Goal: Transaction & Acquisition: Subscribe to service/newsletter

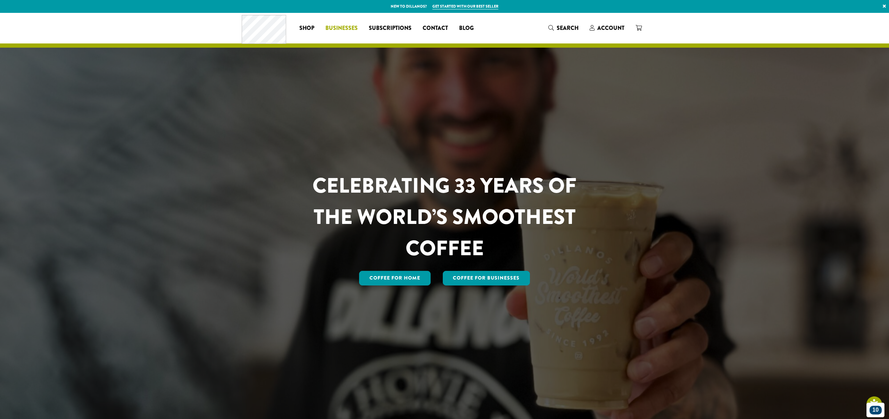
click at [337, 28] on span "Businesses" at bounding box center [341, 28] width 32 height 9
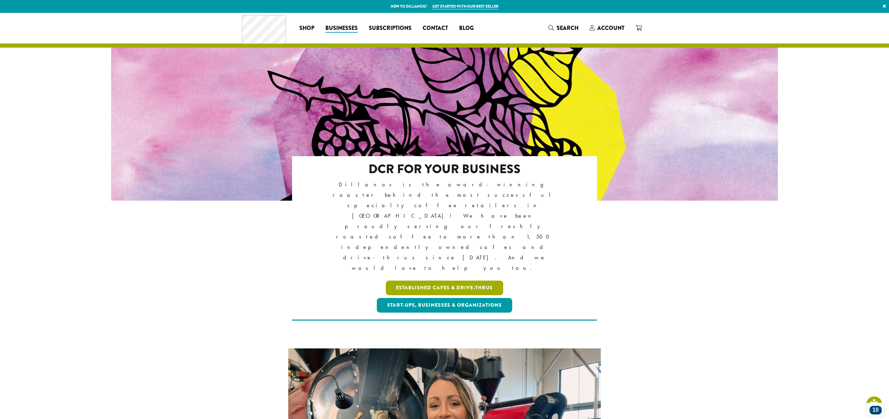
click at [433, 280] on link "Established Cafes & Drive-Thrus" at bounding box center [445, 287] width 118 height 15
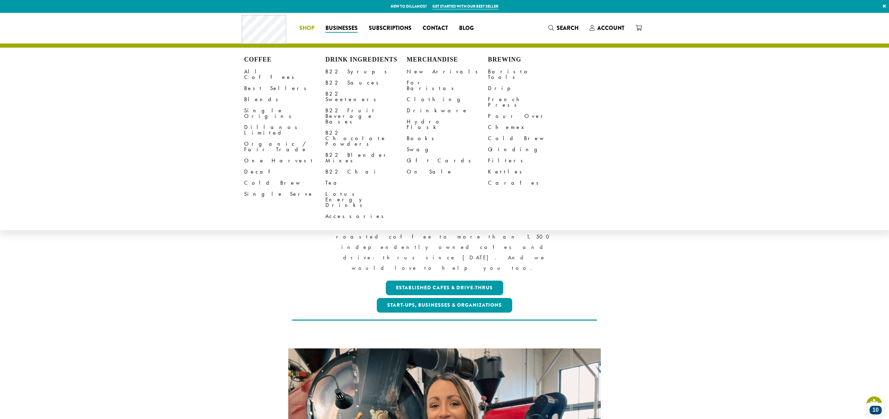
click at [302, 24] on span "Shop" at bounding box center [306, 28] width 15 height 9
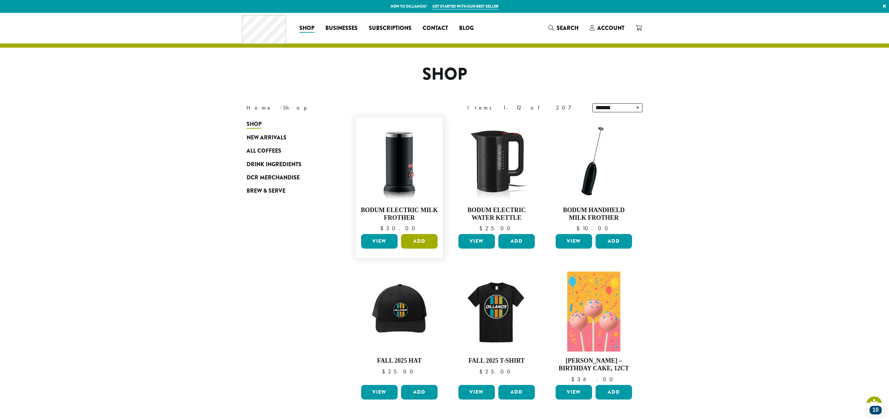
click at [419, 239] on button "Add" at bounding box center [419, 241] width 36 height 15
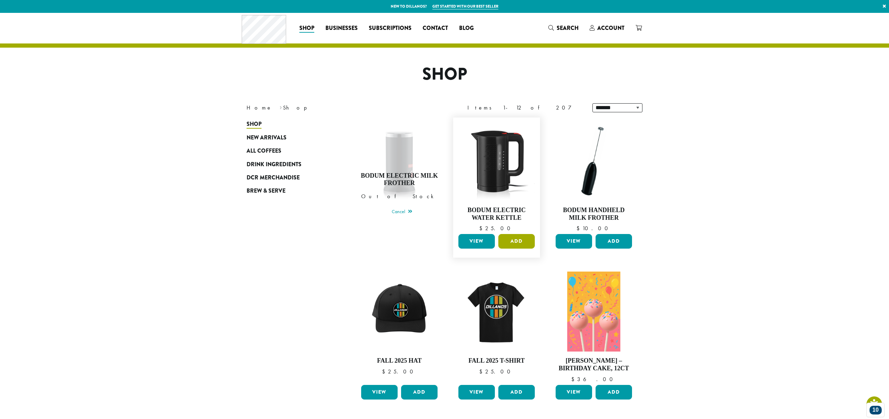
click at [524, 242] on button "Add" at bounding box center [516, 241] width 36 height 15
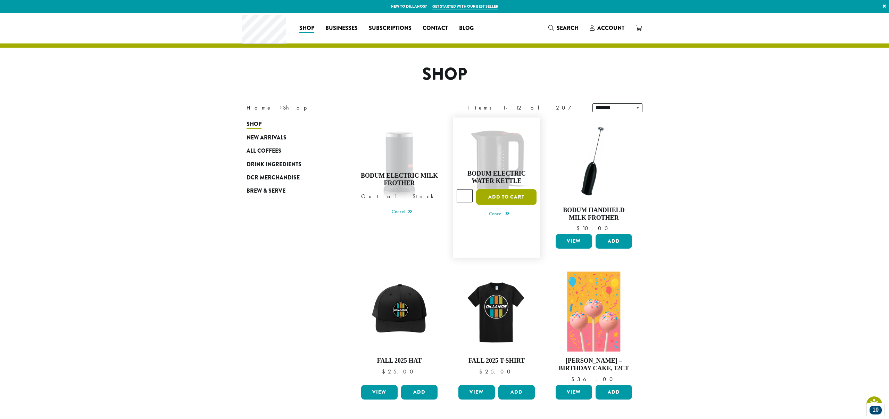
click at [499, 193] on button "Add to cart" at bounding box center [506, 197] width 60 height 16
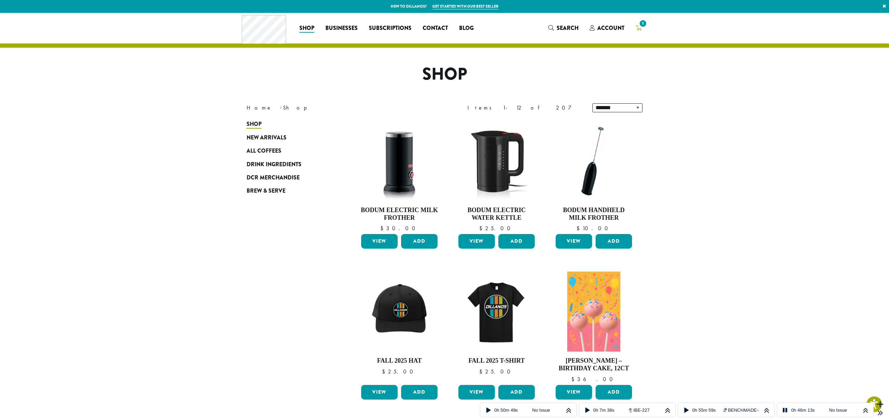
click at [641, 26] on span "1" at bounding box center [642, 23] width 9 height 9
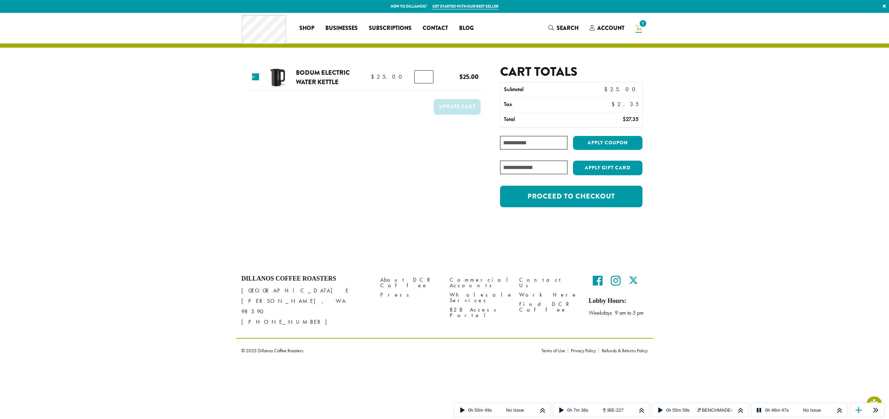
click at [282, 144] on form "Product Price Quantity Subtotal × Bodum Electric Water Kettle $ 25.00 $ 25.00 B…" at bounding box center [366, 139] width 238 height 150
drag, startPoint x: 507, startPoint y: 72, endPoint x: 568, endPoint y: 72, distance: 60.8
click at [568, 72] on h2 "Cart totals" at bounding box center [571, 71] width 142 height 15
click at [569, 72] on h2 "Cart totals" at bounding box center [571, 71] width 142 height 15
click at [724, 122] on section "Product Price Quantity Subtotal × Bodum Electric Water Kettle $ 25.00 $ 25.00 B…" at bounding box center [444, 122] width 889 height 218
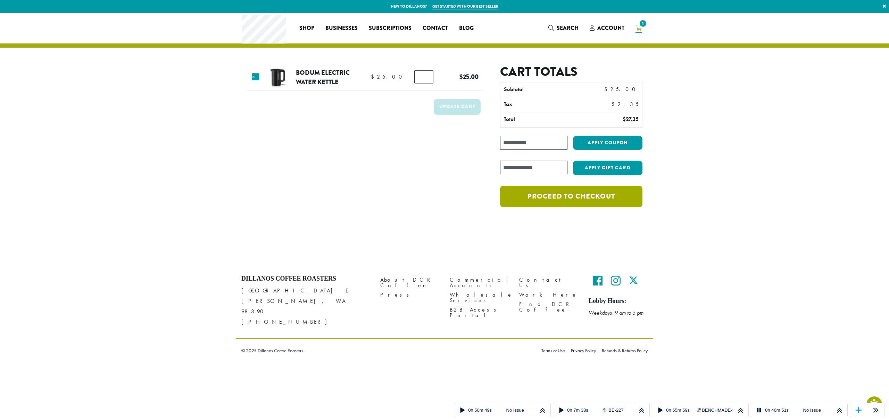
click at [561, 199] on link "Proceed to checkout" at bounding box center [571, 196] width 142 height 22
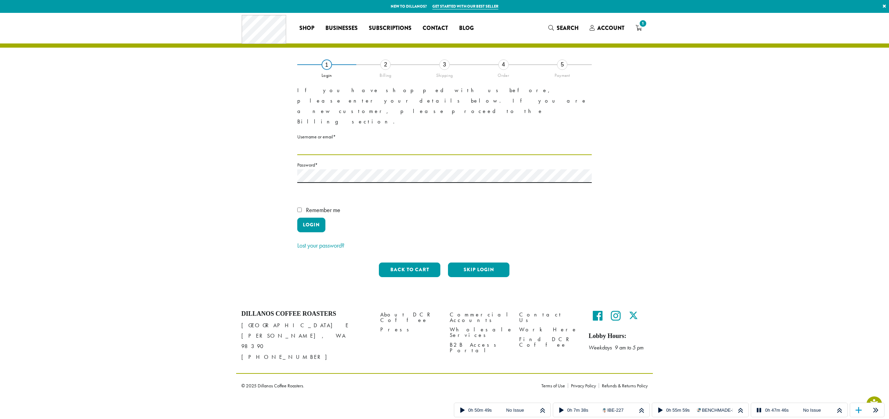
click at [324, 141] on input "Username or email * Required" at bounding box center [444, 148] width 295 height 14
click at [484, 262] on button "Skip Login" at bounding box center [478, 269] width 61 height 15
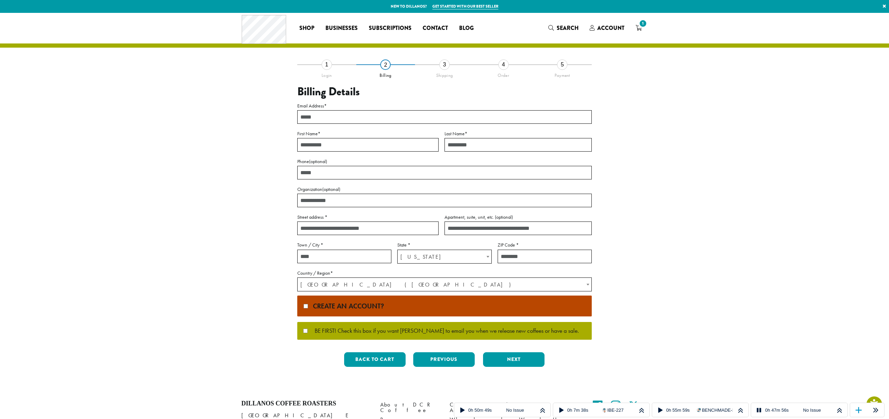
drag, startPoint x: 316, startPoint y: 123, endPoint x: 315, endPoint y: 119, distance: 4.2
click at [316, 123] on input "Email Address *" at bounding box center [444, 117] width 295 height 14
type input "**********"
click at [258, 132] on div "**********" at bounding box center [445, 218] width 396 height 308
click at [344, 121] on input "**********" at bounding box center [444, 117] width 295 height 14
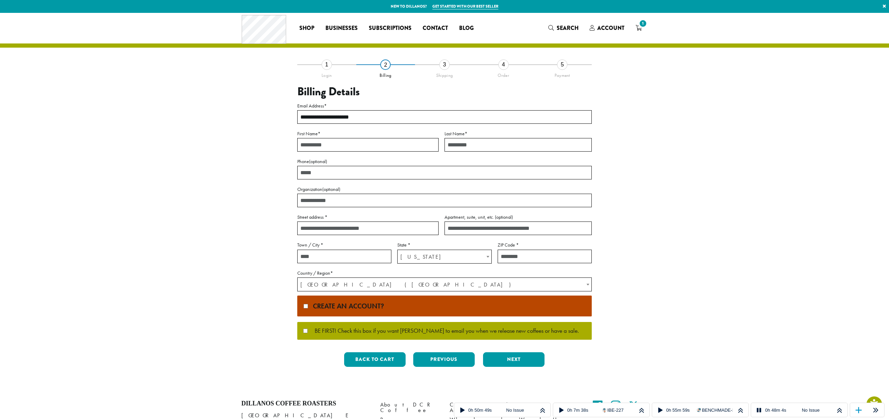
click at [432, 194] on input "Organization (optional)" at bounding box center [444, 200] width 295 height 14
click at [346, 148] on input "First Name *" at bounding box center [367, 145] width 141 height 14
type input "*****"
type input "********"
type input "**********"
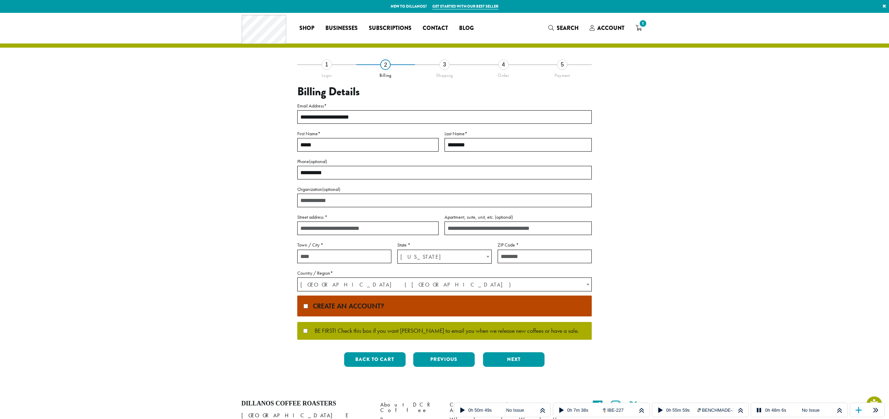
type input "**********"
type input "********"
select select "**"
type input "*****"
click at [510, 362] on button "Next" at bounding box center [513, 359] width 61 height 15
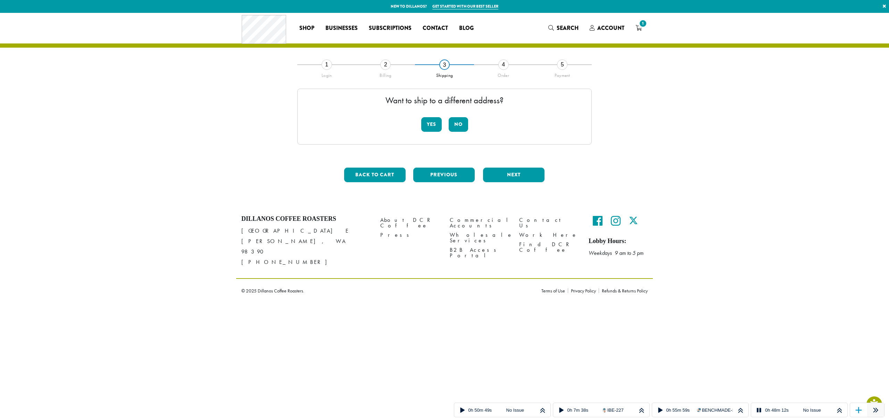
click at [873, 407] on icon at bounding box center [876, 409] width 9 height 9
click at [454, 125] on button "No" at bounding box center [458, 124] width 19 height 15
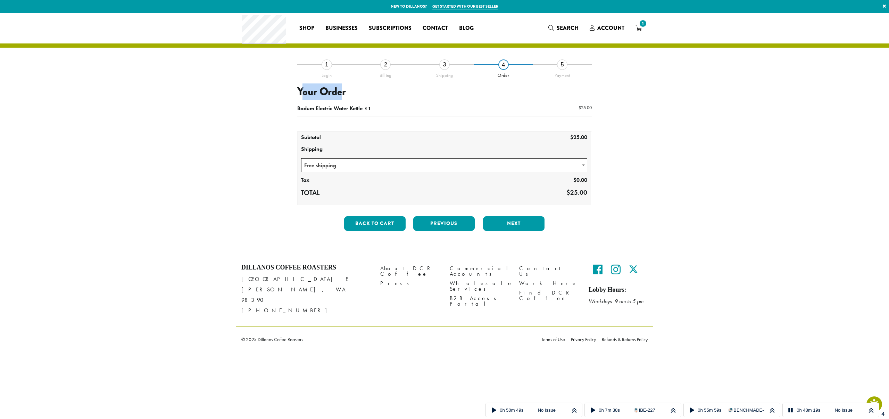
drag, startPoint x: 301, startPoint y: 92, endPoint x: 340, endPoint y: 91, distance: 39.3
click at [340, 91] on h3 "Your Order" at bounding box center [444, 91] width 295 height 13
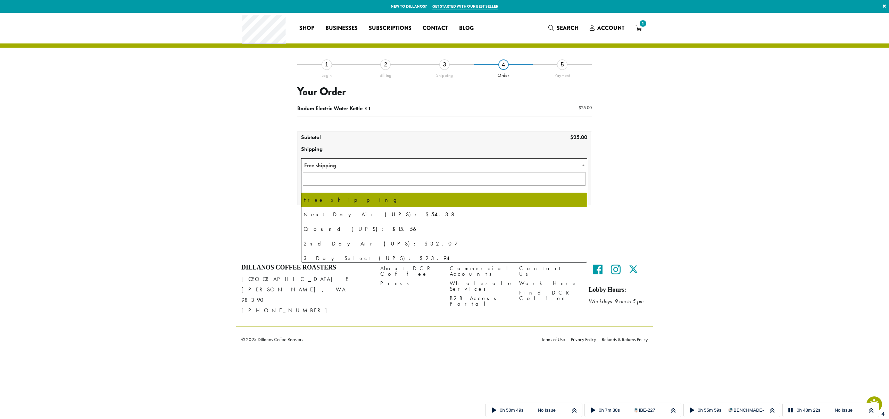
click at [480, 164] on span "Free shipping" at bounding box center [445, 165] width 286 height 14
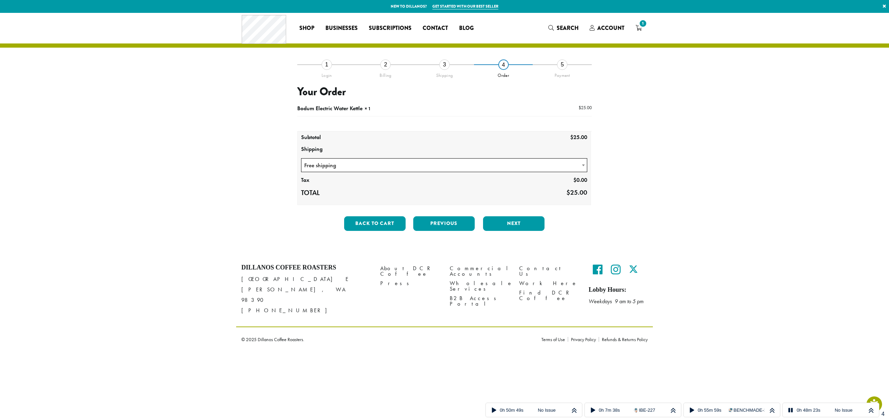
click at [223, 184] on section "**********" at bounding box center [444, 133] width 889 height 240
click at [498, 221] on button "Next" at bounding box center [513, 223] width 61 height 15
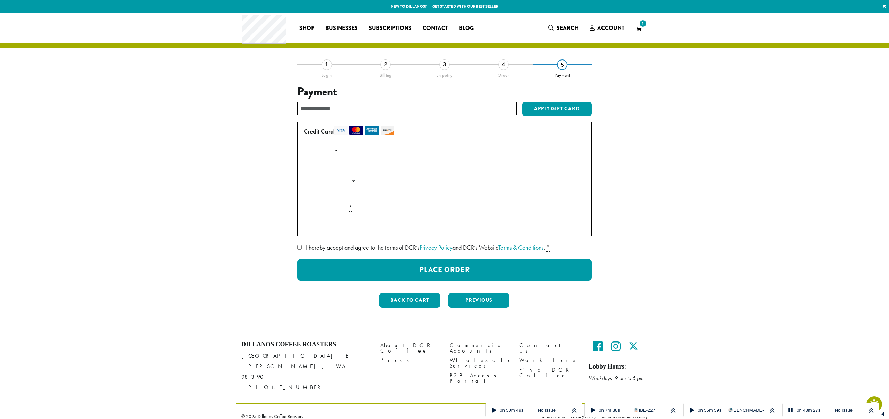
click at [318, 112] on input "text" at bounding box center [407, 108] width 220 height 14
click at [592, 27] on icon at bounding box center [592, 28] width 5 height 6
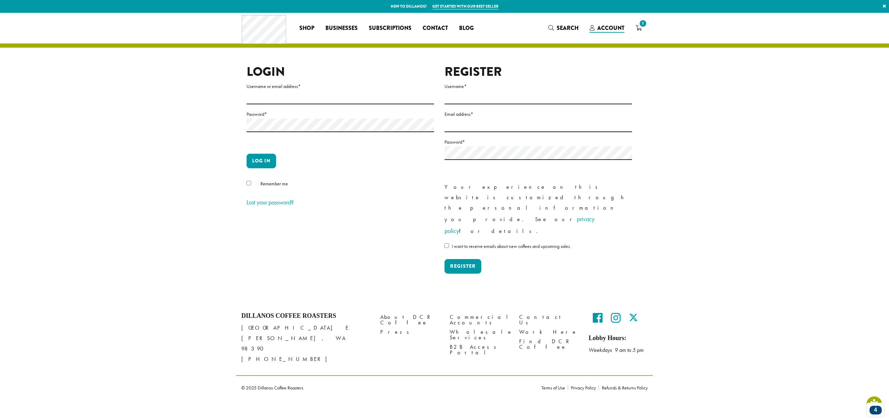
type input "*****"
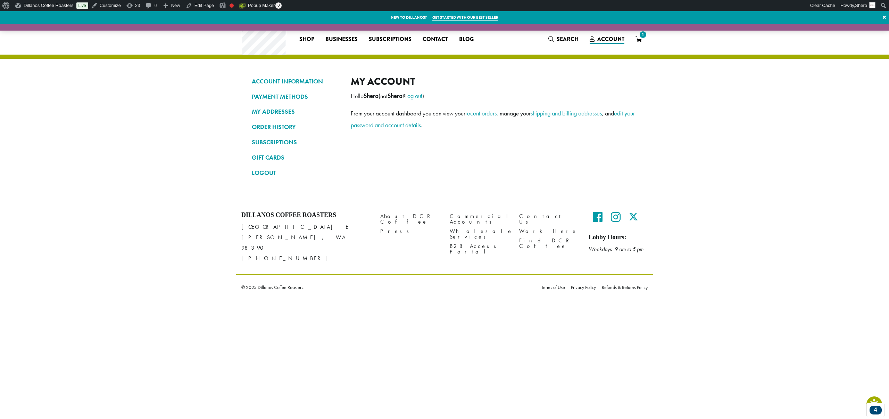
click at [300, 83] on link "ACCOUNT INFORMATION" at bounding box center [296, 81] width 89 height 12
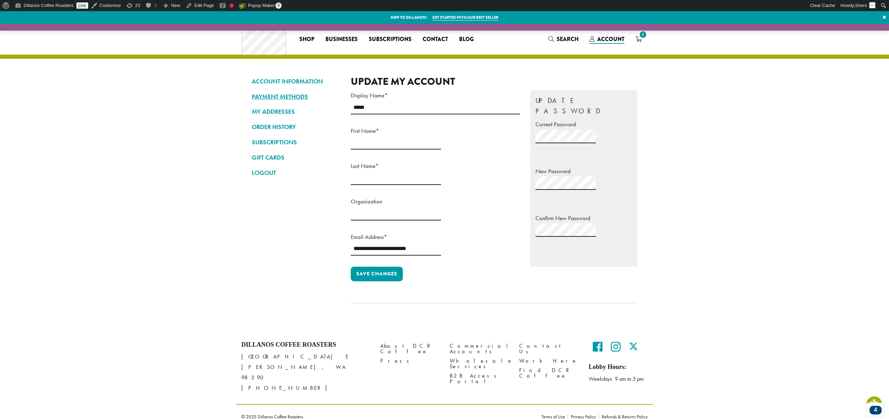
click at [293, 97] on link "PAYMENT METHODS" at bounding box center [296, 97] width 89 height 12
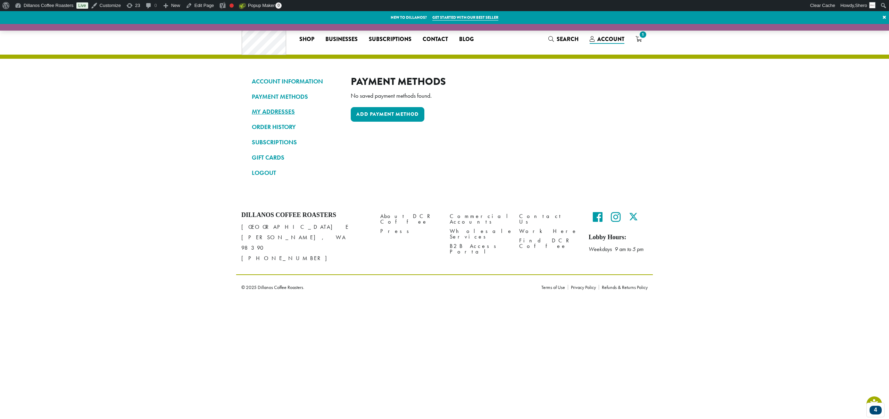
click at [280, 112] on link "MY ADDRESSES" at bounding box center [296, 112] width 89 height 12
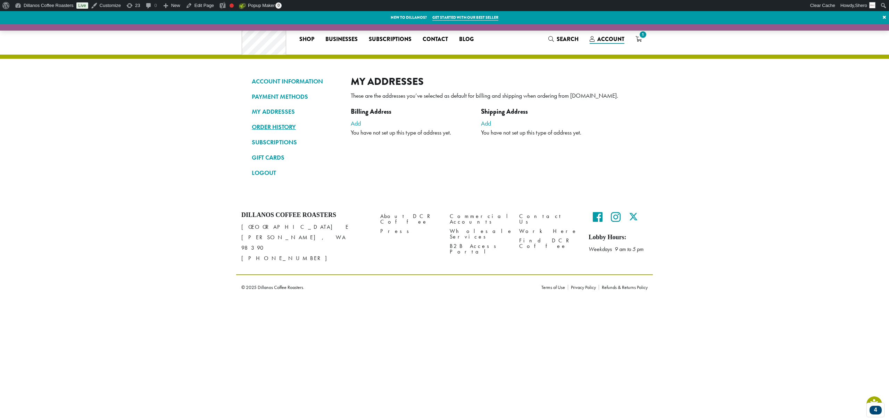
click at [279, 122] on link "ORDER HISTORY" at bounding box center [296, 127] width 89 height 12
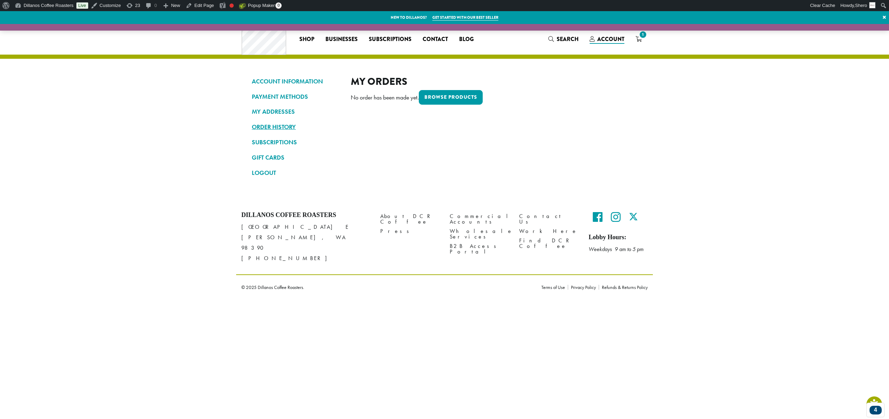
click at [276, 131] on link "ORDER HISTORY" at bounding box center [296, 127] width 89 height 12
click at [271, 96] on link "PAYMENT METHODS" at bounding box center [296, 97] width 89 height 12
click at [269, 140] on link "SUBSCRIPTIONS" at bounding box center [296, 142] width 89 height 12
drag, startPoint x: 360, startPoint y: 81, endPoint x: 438, endPoint y: 79, distance: 77.8
click at [438, 79] on h2 "My Subscriptions" at bounding box center [494, 81] width 287 height 12
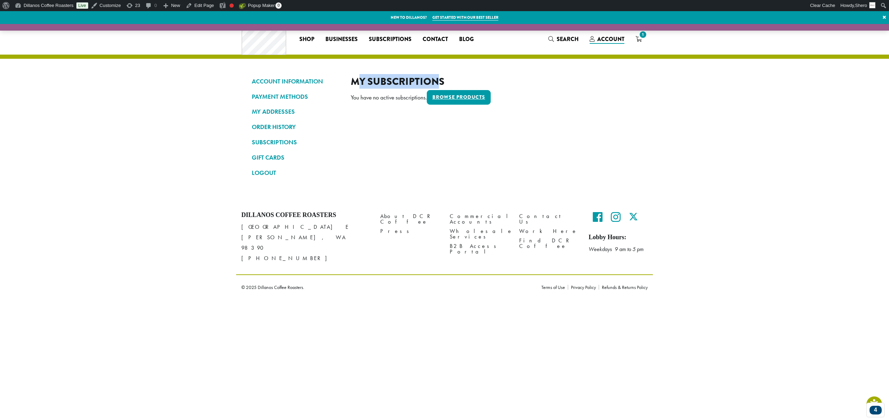
click at [438, 79] on h2 "My Subscriptions" at bounding box center [494, 81] width 287 height 12
click at [353, 100] on p "You have no active subscriptions. Browse products" at bounding box center [494, 98] width 287 height 16
drag, startPoint x: 216, startPoint y: 149, endPoint x: 229, endPoint y: 151, distance: 13.0
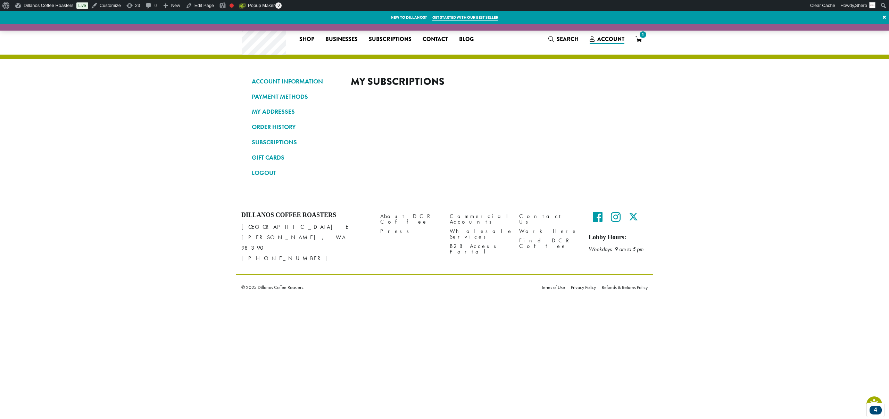
click at [216, 149] on section "ACCOUNT INFORMATION PAYMENT METHODS MY ADDRESSES ORDER HISTORY SUBSCRIPTIONS GI…" at bounding box center [444, 112] width 889 height 177
click at [260, 158] on link "GIFT CARDS" at bounding box center [296, 157] width 89 height 12
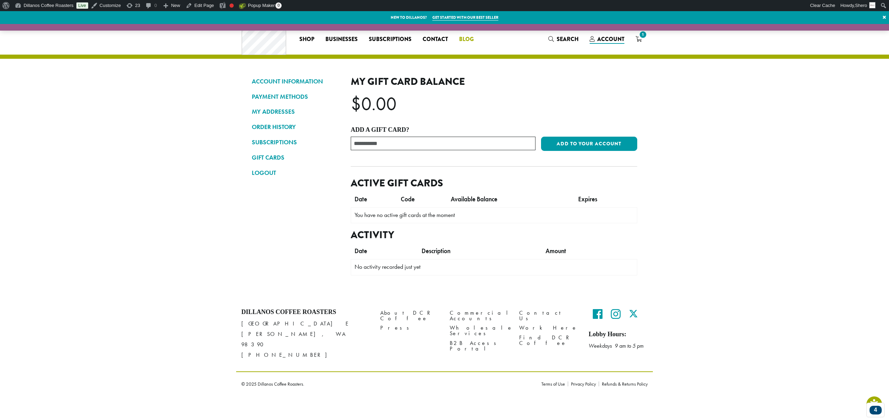
click at [465, 39] on span "Blog" at bounding box center [466, 39] width 15 height 9
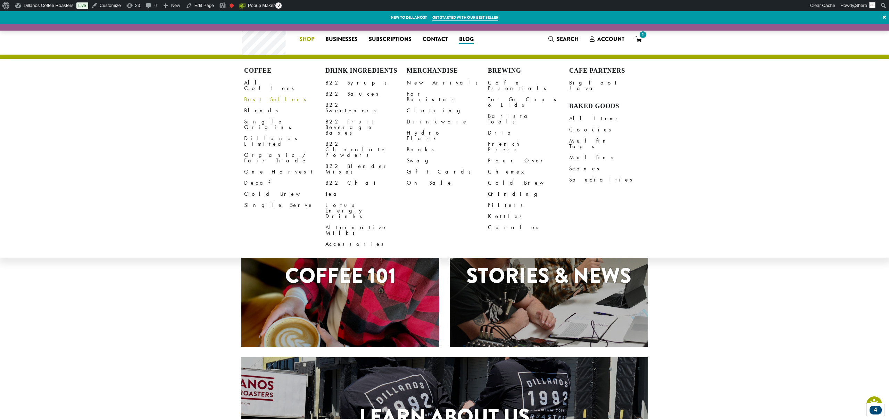
click at [256, 94] on link "Best Sellers" at bounding box center [284, 99] width 81 height 11
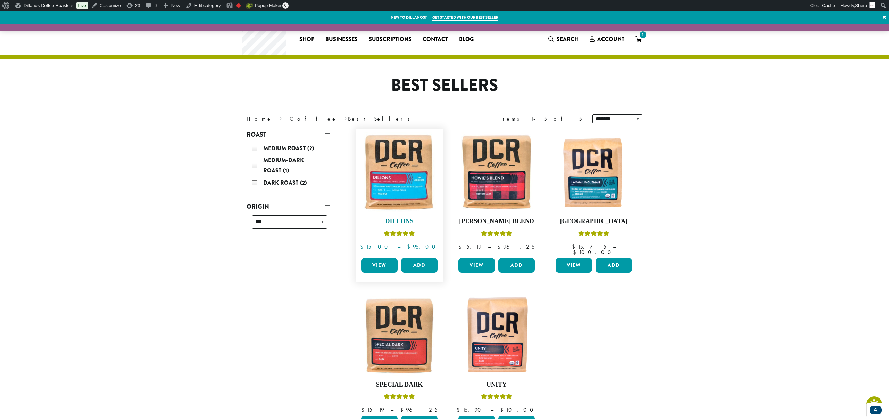
click at [394, 220] on h4 "Dillons" at bounding box center [400, 221] width 80 height 8
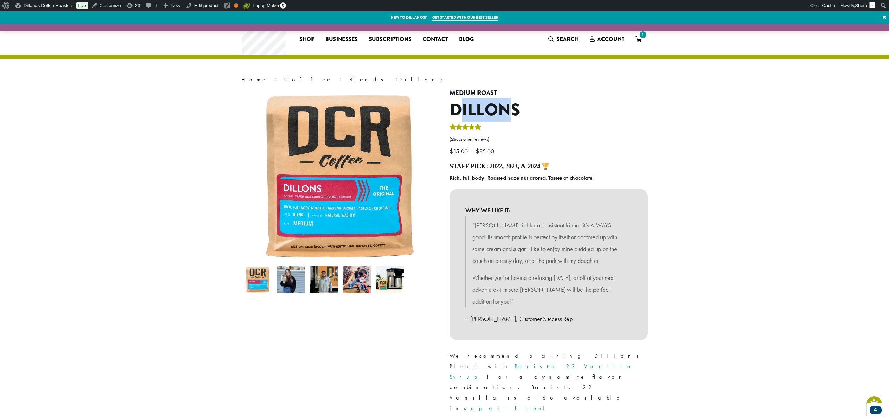
drag, startPoint x: 463, startPoint y: 110, endPoint x: 510, endPoint y: 115, distance: 47.5
click at [510, 115] on h1 "Dillons" at bounding box center [549, 110] width 198 height 20
click at [477, 178] on b "Rich, full body. Roasted hazelnut aroma. Tastes of chocolate." at bounding box center [522, 177] width 144 height 7
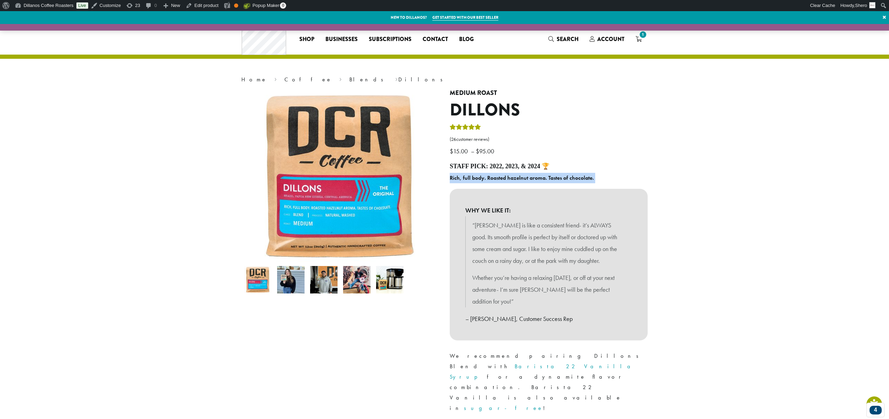
click at [477, 178] on b "Rich, full body. Roasted hazelnut aroma. Tastes of chocolate." at bounding box center [522, 177] width 144 height 7
click at [477, 173] on p "Rich, full body. Roasted hazelnut aroma. Tastes of chocolate." at bounding box center [549, 178] width 198 height 10
click at [476, 168] on h4 "Staff Pick: 2022, 2023, & 2024 🏆" at bounding box center [549, 167] width 198 height 8
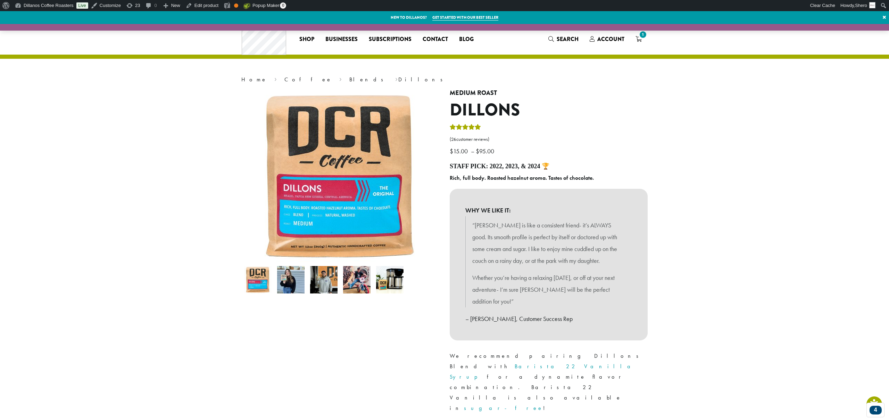
click at [455, 153] on bdi "$ 15.00" at bounding box center [460, 151] width 20 height 8
drag, startPoint x: 462, startPoint y: 113, endPoint x: 510, endPoint y: 113, distance: 47.6
click at [510, 113] on h1 "Dillons" at bounding box center [549, 110] width 198 height 20
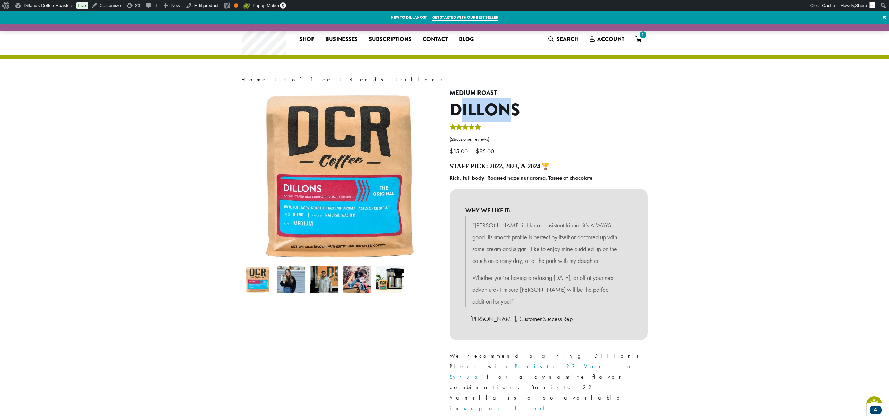
click at [510, 113] on h1 "Dillons" at bounding box center [549, 110] width 198 height 20
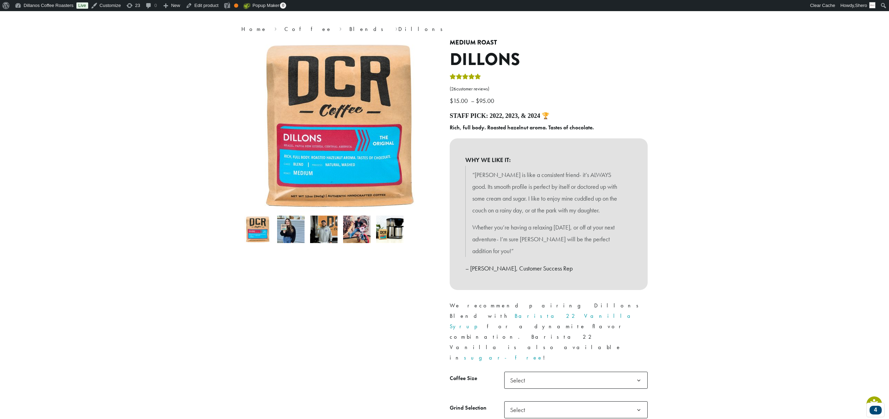
scroll to position [85, 0]
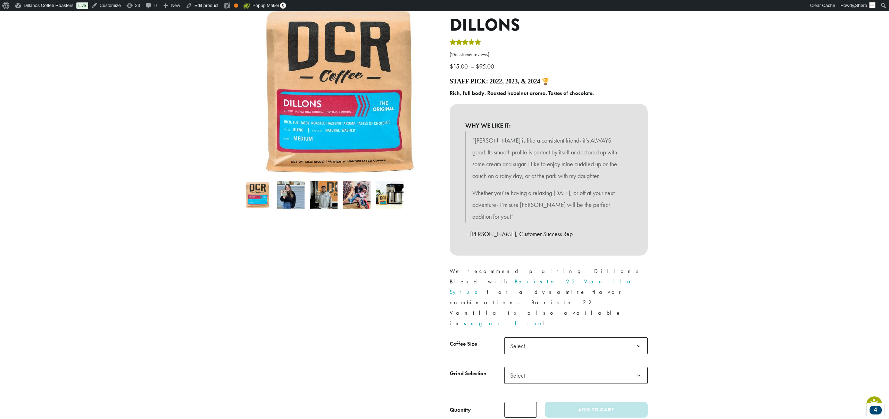
click at [526, 339] on span "Select" at bounding box center [520, 346] width 25 height 14
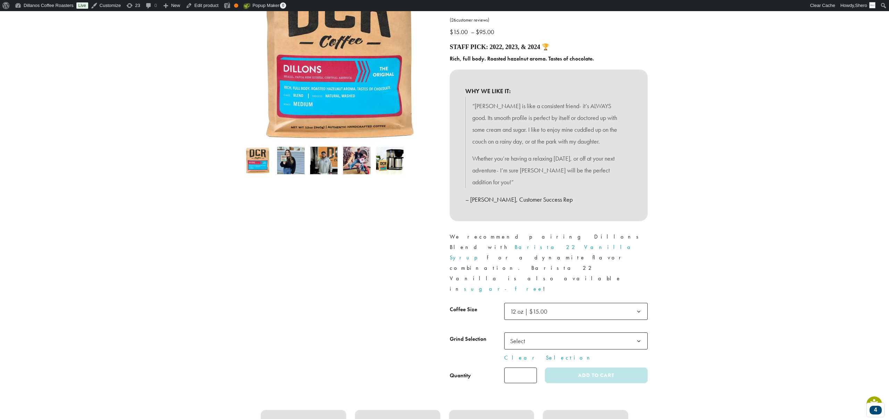
click at [530, 334] on span "Select" at bounding box center [520, 341] width 25 height 14
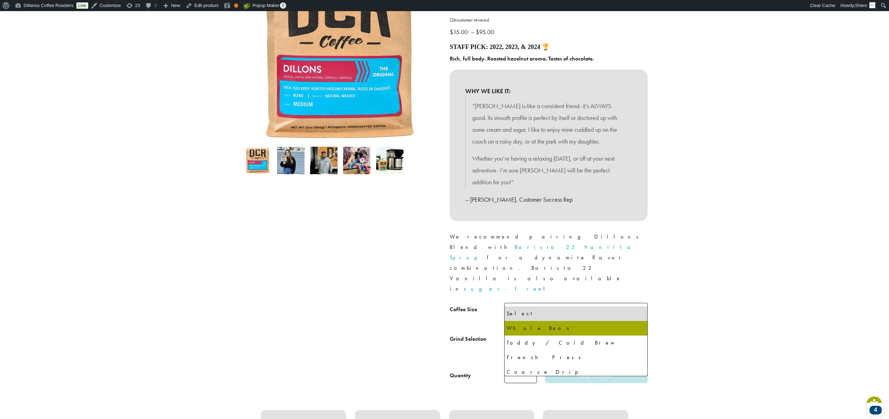
select select "*********"
select select "**********"
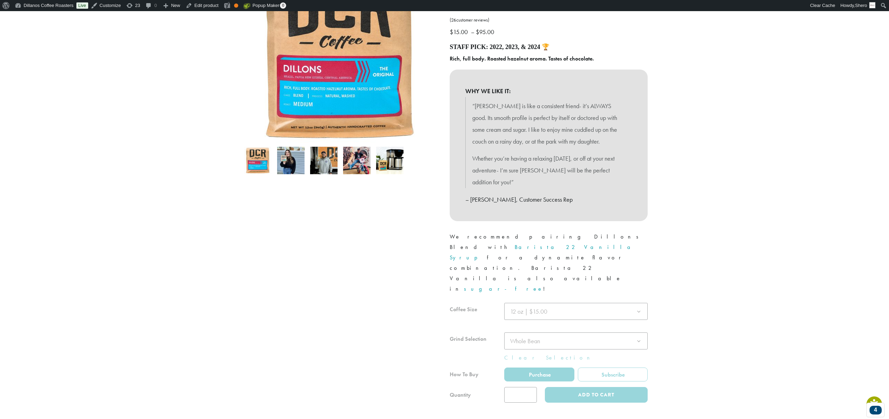
scroll to position [119, 0]
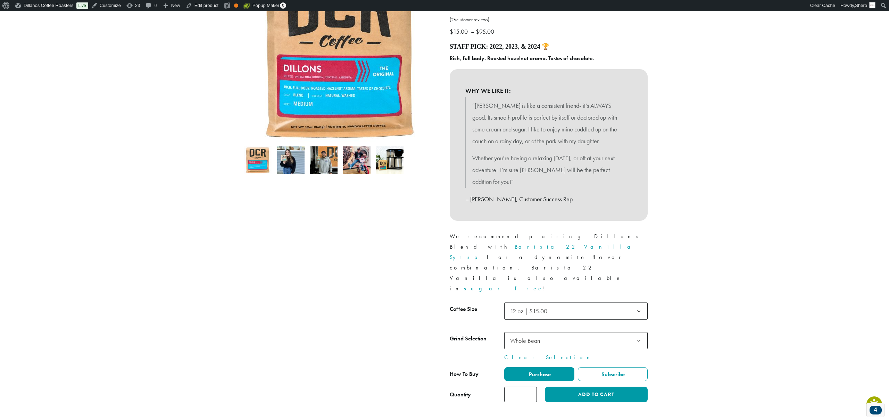
click at [871, 407] on div "4" at bounding box center [876, 409] width 18 height 15
click at [762, 412] on icon at bounding box center [766, 410] width 9 height 9
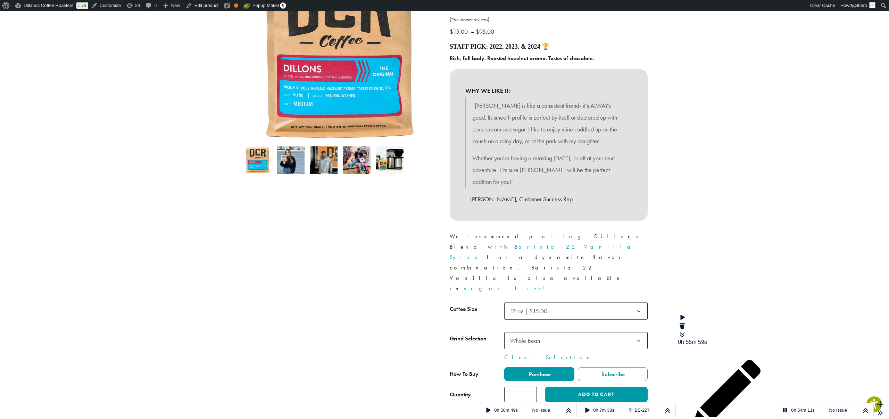
type textarea "**********"
click at [687, 330] on icon at bounding box center [682, 334] width 9 height 9
click at [861, 411] on icon at bounding box center [865, 410] width 9 height 9
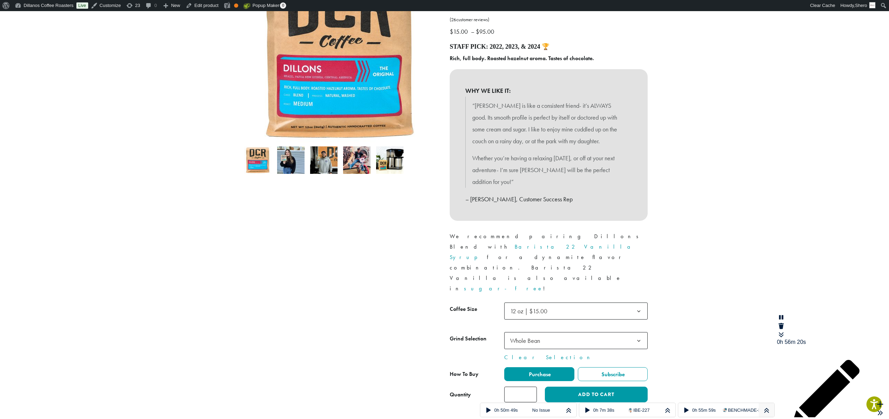
click at [759, 415] on div at bounding box center [767, 410] width 16 height 14
click at [680, 339] on div "0h 55m 59s" at bounding box center [726, 391] width 97 height 105
click at [682, 339] on input "**********" at bounding box center [714, 343] width 72 height 8
type input "*********"
click at [789, 339] on div "0h 56m 27s" at bounding box center [825, 391] width 97 height 105
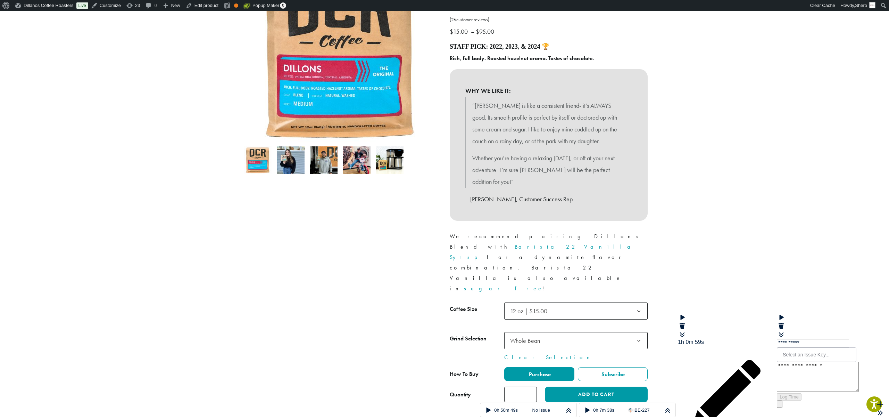
click at [794, 339] on input "**********" at bounding box center [813, 343] width 72 height 8
type input "**********"
click at [777, 321] on icon at bounding box center [781, 317] width 9 height 9
click at [687, 330] on icon at bounding box center [682, 334] width 9 height 9
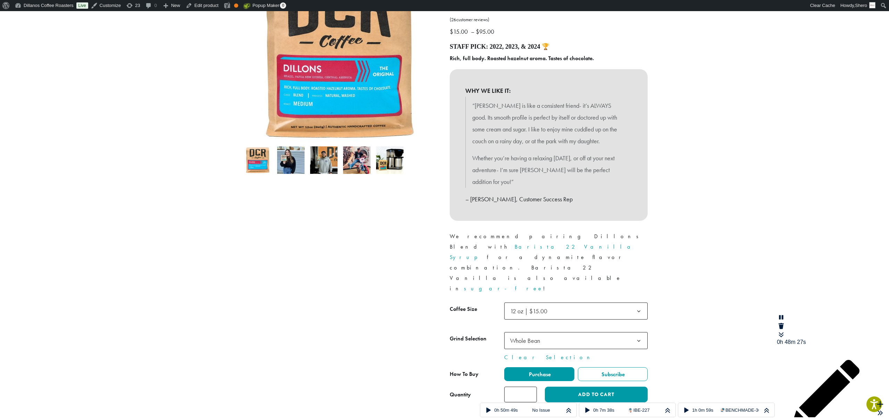
click at [786, 330] on icon at bounding box center [781, 334] width 9 height 9
click at [525, 304] on span "12 oz | $15.00" at bounding box center [531, 311] width 47 height 14
click at [379, 288] on div at bounding box center [340, 186] width 208 height 432
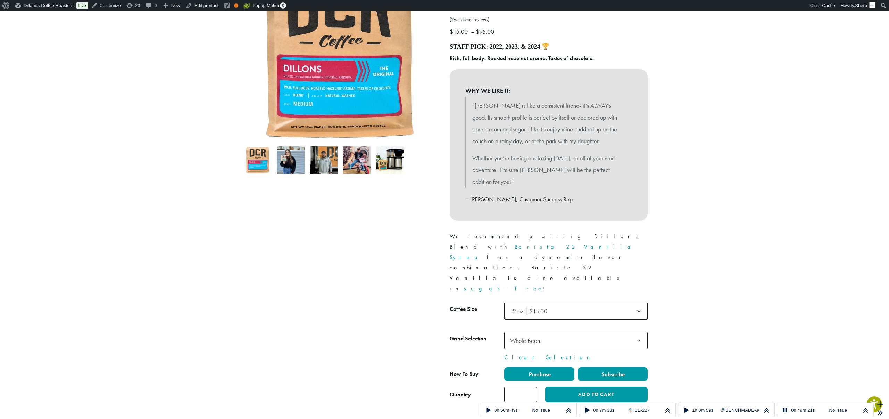
click at [629, 367] on label "Subscribe" at bounding box center [613, 374] width 70 height 14
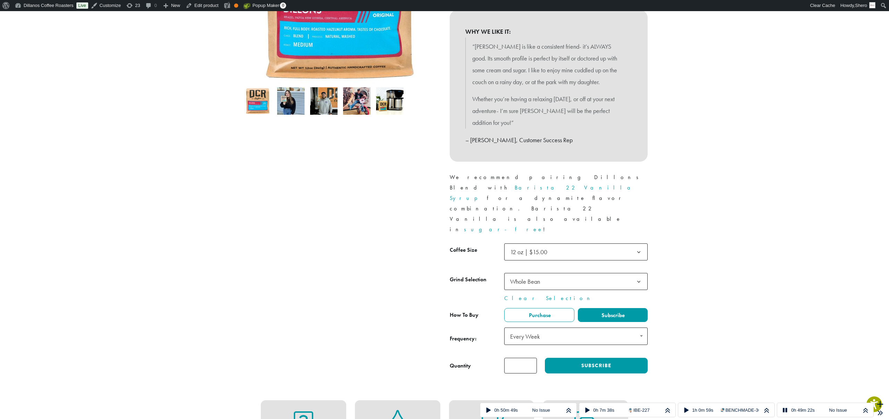
scroll to position [208, 0]
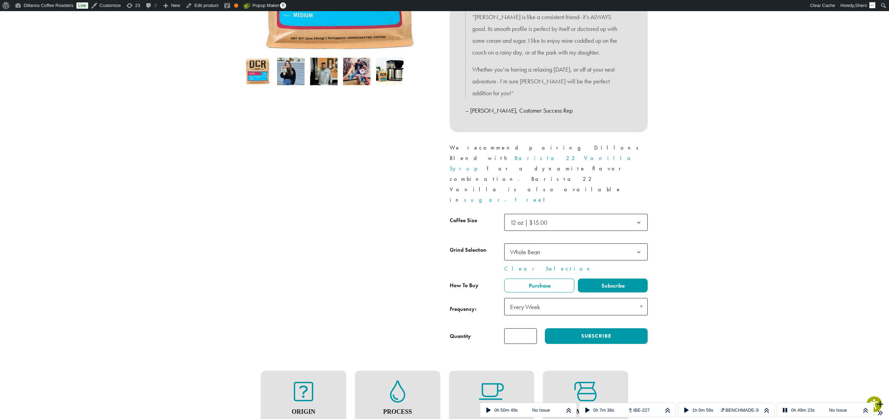
click at [516, 300] on span "Every Week" at bounding box center [528, 307] width 40 height 14
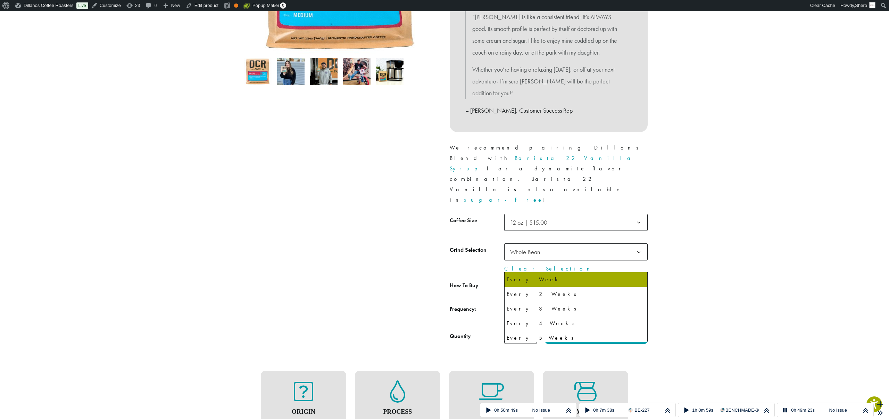
scroll to position [208, 3]
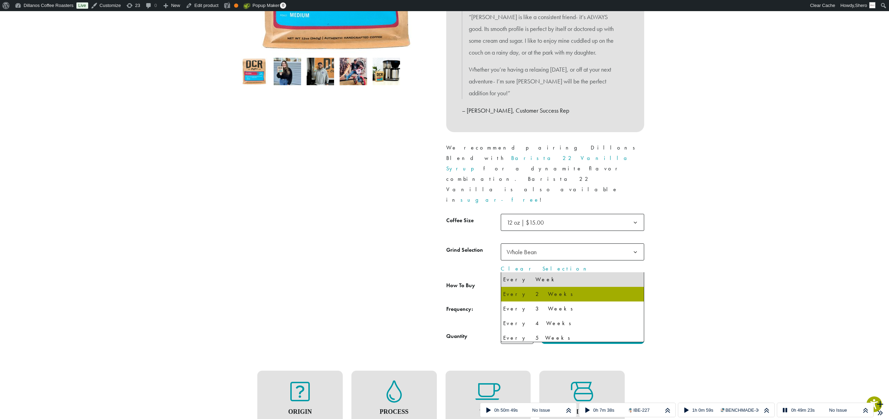
select select "******"
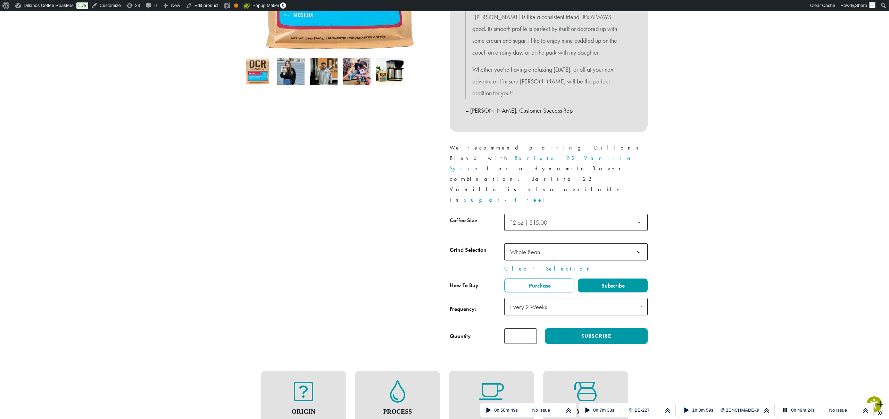
drag, startPoint x: 324, startPoint y: 309, endPoint x: 328, endPoint y: 306, distance: 4.2
click at [325, 349] on div "Origin [GEOGRAPHIC_DATA], [GEOGRAPHIC_DATA] Process Natural, Washed Type Blend …" at bounding box center [444, 407] width 406 height 116
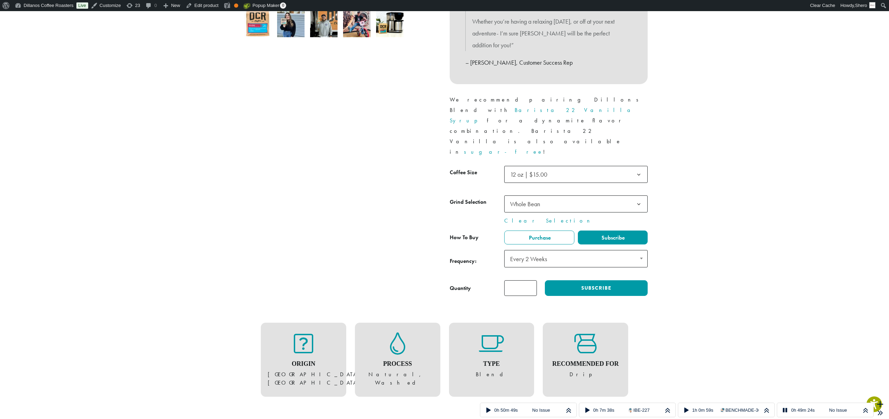
scroll to position [272, 0]
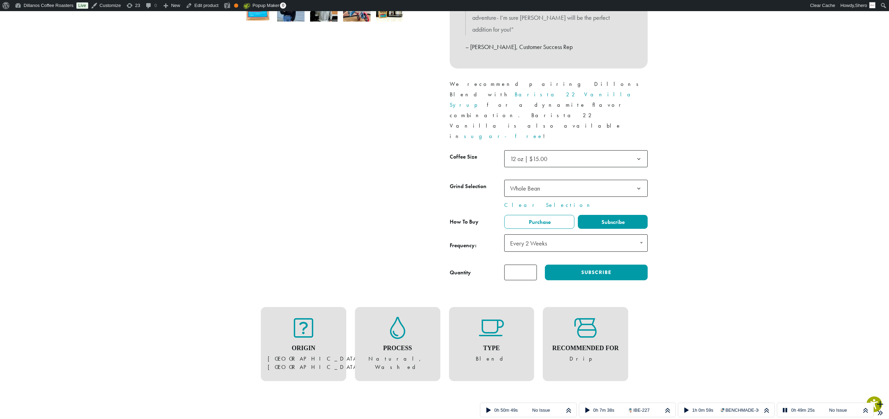
click at [318, 316] on figure "Origin [GEOGRAPHIC_DATA], [GEOGRAPHIC_DATA]" at bounding box center [304, 343] width 72 height 55
click at [399, 344] on h4 "Process" at bounding box center [398, 348] width 72 height 8
click at [464, 316] on figure "Type Blend" at bounding box center [492, 339] width 72 height 47
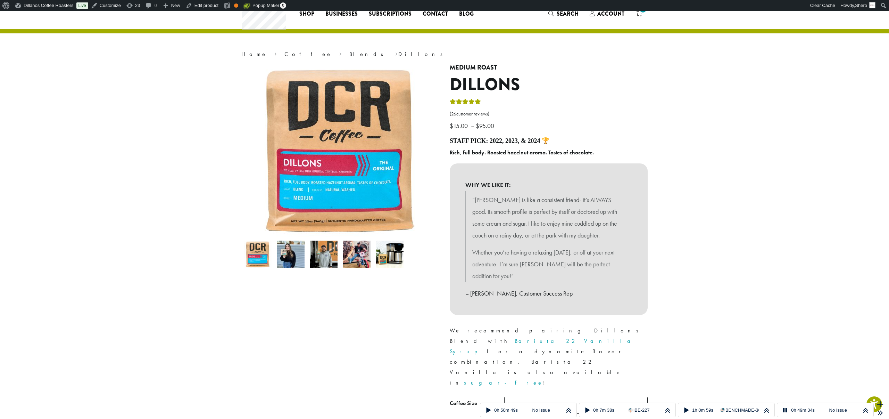
scroll to position [0, 0]
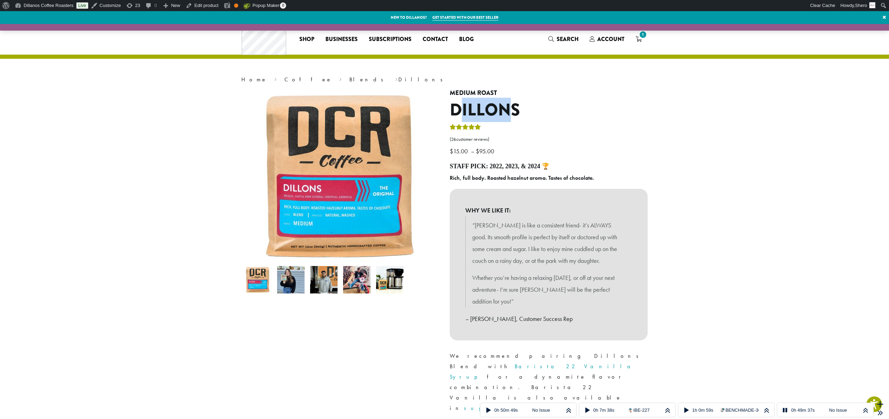
drag, startPoint x: 459, startPoint y: 112, endPoint x: 514, endPoint y: 108, distance: 55.7
click at [514, 108] on h1 "Dillons" at bounding box center [549, 110] width 198 height 20
drag, startPoint x: 456, startPoint y: 94, endPoint x: 494, endPoint y: 91, distance: 37.7
click at [494, 91] on h4 "Medium Roast" at bounding box center [549, 93] width 198 height 8
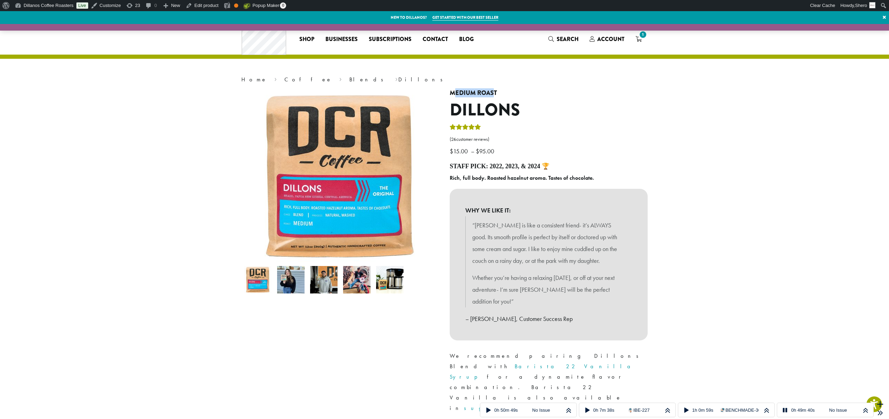
drag, startPoint x: 494, startPoint y: 92, endPoint x: 456, endPoint y: 96, distance: 38.7
click at [456, 96] on h4 "Medium Roast" at bounding box center [549, 93] width 198 height 8
drag, startPoint x: 460, startPoint y: 106, endPoint x: 514, endPoint y: 108, distance: 53.9
click at [514, 108] on h1 "Dillons" at bounding box center [549, 110] width 198 height 20
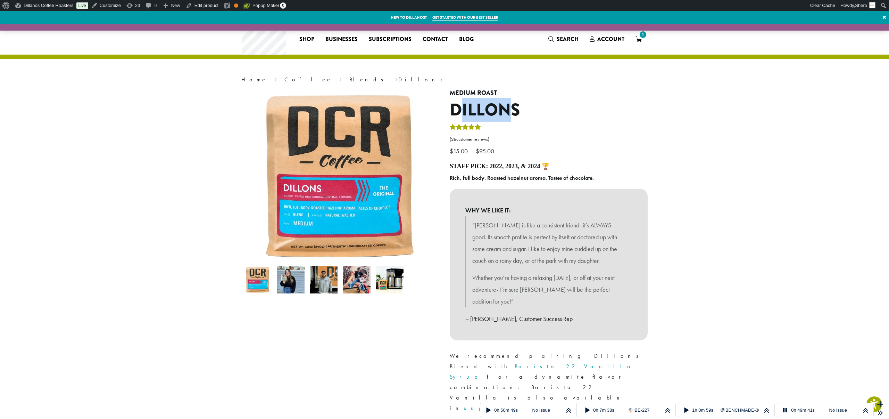
click at [515, 108] on h1 "Dillons" at bounding box center [549, 110] width 198 height 20
drag, startPoint x: 454, startPoint y: 152, endPoint x: 492, endPoint y: 150, distance: 37.2
click at [491, 150] on p "$ 15.00 – $ 95.00 Price range: $15.00 through $95.00" at bounding box center [549, 140] width 198 height 34
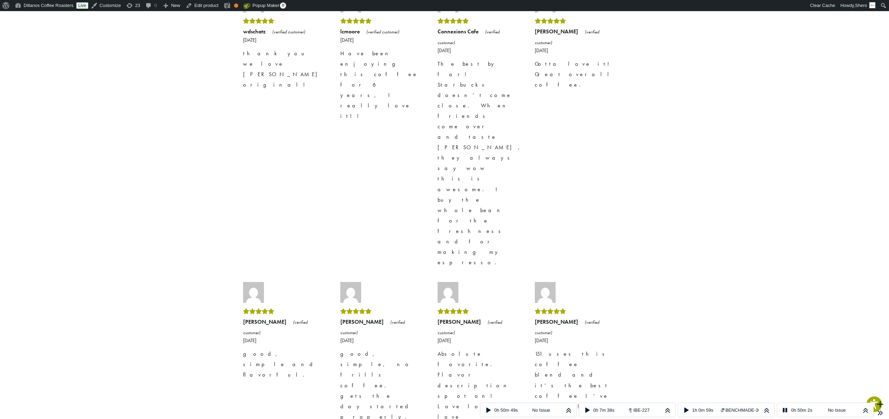
scroll to position [1864, 0]
